Goal: Obtain resource: Obtain resource

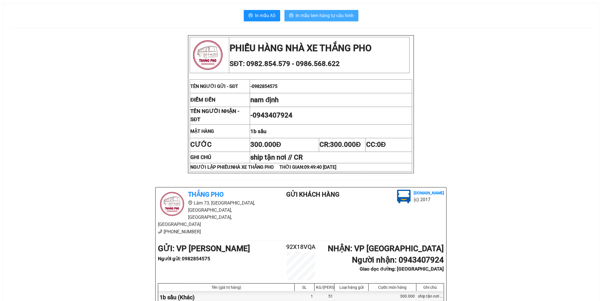
click at [321, 14] on span "In mẫu tem hàng tự cấu hình" at bounding box center [325, 15] width 58 height 7
click at [263, 15] on span "In mẫu A5" at bounding box center [265, 15] width 20 height 7
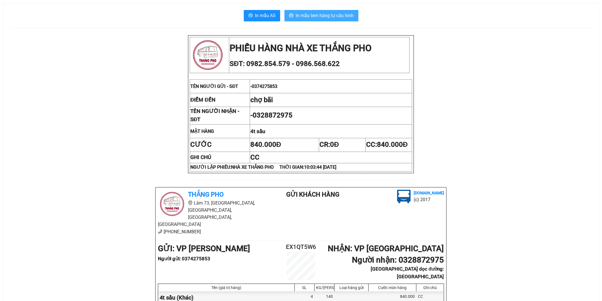
click at [345, 20] on button "In mẫu tem hàng tự cấu hình" at bounding box center [321, 15] width 74 height 11
click at [272, 15] on span "In mẫu A5" at bounding box center [265, 15] width 20 height 7
